Goal: Check status

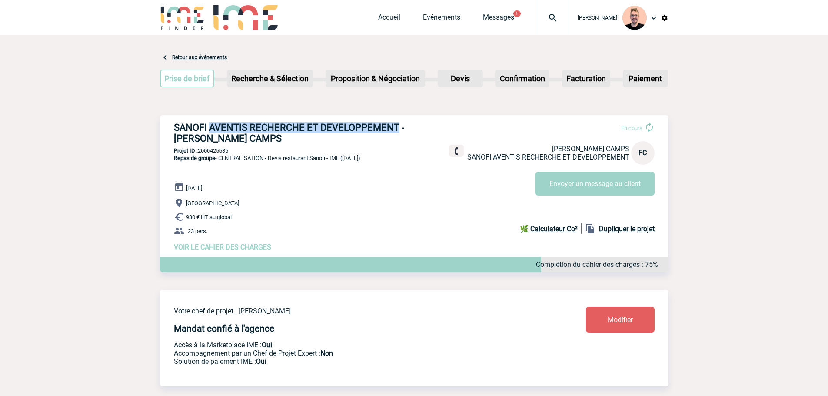
click at [543, 21] on img at bounding box center [552, 18] width 31 height 10
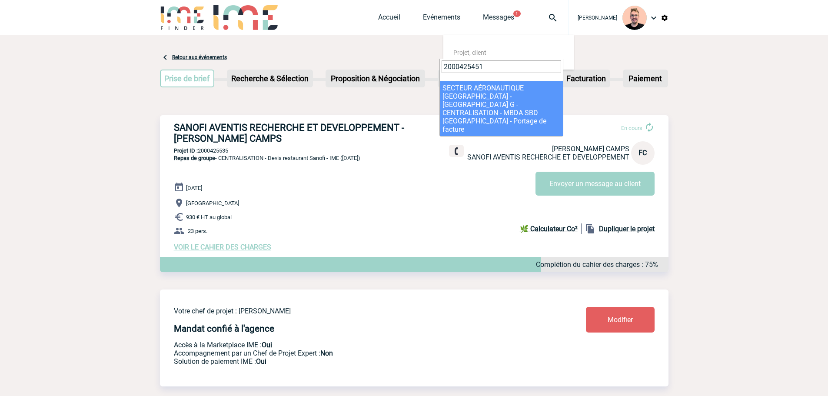
type input "2000425451"
select select "24952"
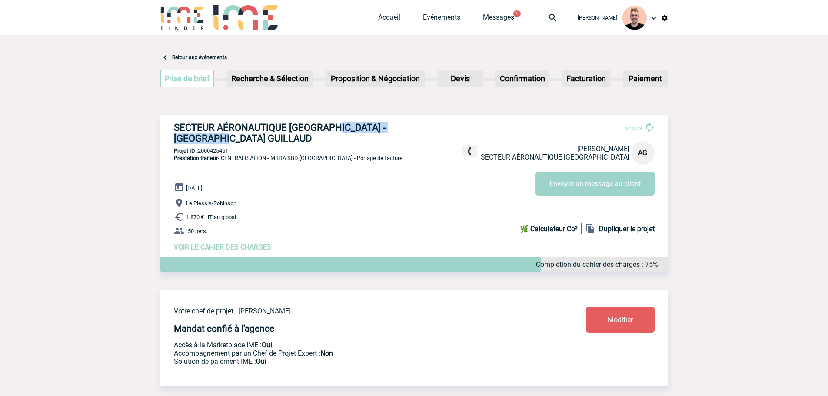
drag, startPoint x: 332, startPoint y: 129, endPoint x: 391, endPoint y: 142, distance: 60.1
click at [391, 142] on h3 "SECTEUR AÉRONAUTIQUE FRANCE - Anjaramalala GUILLAUD" at bounding box center [304, 133] width 261 height 22
copy h3 "Anjaramalala GUILLAUD"
click at [305, 134] on h3 "SECTEUR AÉRONAUTIQUE FRANCE - Anjaramalala GUILLAUD" at bounding box center [304, 133] width 261 height 22
click at [207, 154] on p "Projet ID : 2000425451" at bounding box center [414, 150] width 508 height 7
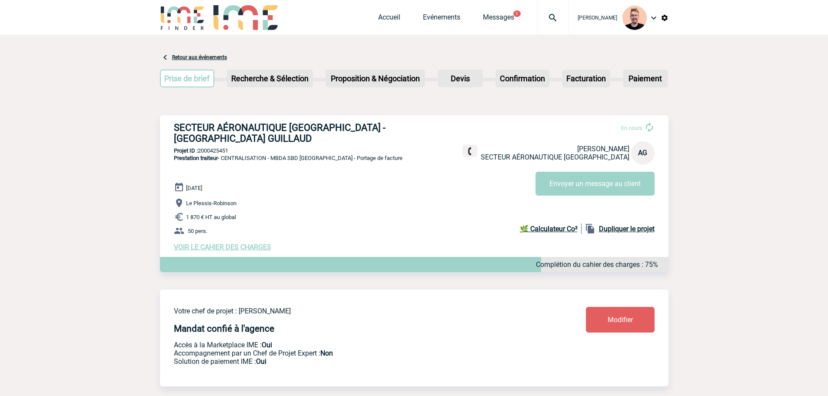
click at [207, 154] on p "Projet ID : 2000425451" at bounding box center [414, 150] width 508 height 7
copy p "2000425451"
